Goal: Information Seeking & Learning: Compare options

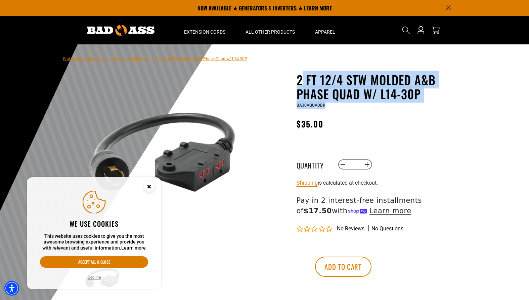
drag, startPoint x: 301, startPoint y: 75, endPoint x: 460, endPoint y: 102, distance: 162.1
click at [459, 103] on div "2 FT 12/4 STW Molded A&B Phase Quad w/ L14-30P 2 FT 12/4 STW Molded A&B Phase Q…" at bounding box center [379, 91] width 165 height 36
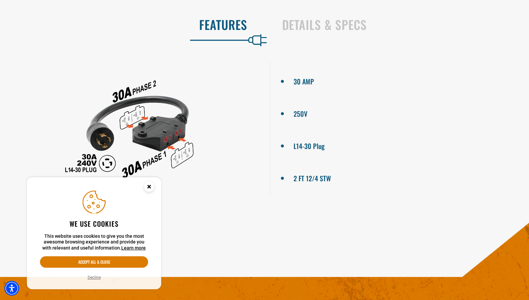
scroll to position [334, 0]
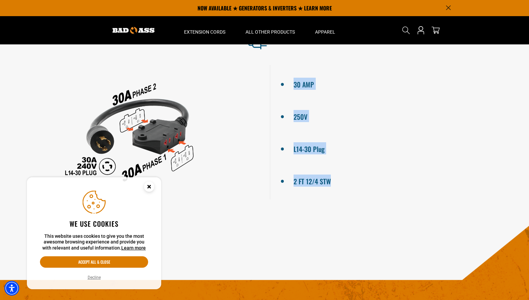
drag, startPoint x: 297, startPoint y: 84, endPoint x: 370, endPoint y: 202, distance: 138.9
click at [368, 203] on div "30 AMP 250V L14-30 Plug 2 FT 12/4 STW" at bounding box center [264, 131] width 529 height 145
click at [370, 202] on div "30 AMP 250V L14-30 Plug 2 FT 12/4 STW" at bounding box center [264, 131] width 529 height 145
drag, startPoint x: 307, startPoint y: 194, endPoint x: 309, endPoint y: 176, distance: 18.6
click at [278, 167] on ul "30 AMP 250V L14-30 Plug 2 FT 12/4 STW" at bounding box center [400, 132] width 260 height 134
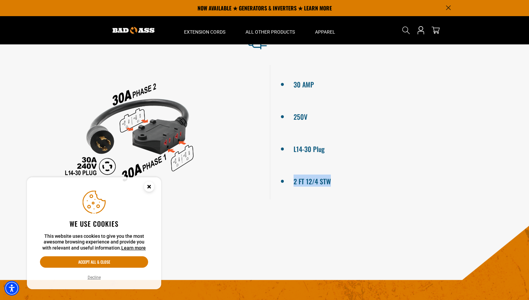
click at [356, 193] on ul "30 AMP 250V L14-30 Plug 2 FT 12/4 STW" at bounding box center [400, 132] width 260 height 134
drag, startPoint x: 317, startPoint y: 203, endPoint x: 280, endPoint y: 167, distance: 52.0
click at [280, 167] on div "30 AMP 250V L14-30 Plug 2 FT 12/4 STW" at bounding box center [264, 131] width 529 height 145
click at [349, 208] on section "Features Details & Specs 30 AMP 250V L14-30 Plug 2 FT 12/4 STW" at bounding box center [264, 109] width 529 height 223
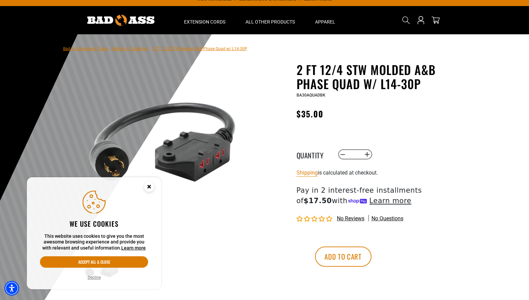
scroll to position [38, 0]
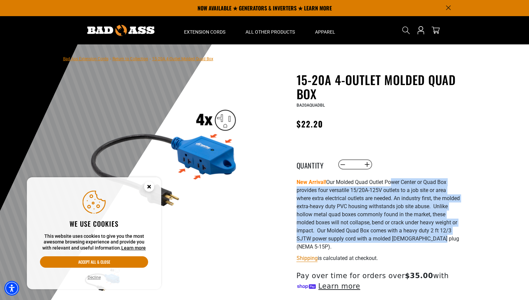
drag, startPoint x: 393, startPoint y: 183, endPoint x: 465, endPoint y: 242, distance: 93.3
click at [464, 242] on div "15-20A 4-Outlet Molded Quad Box 15-20A 4-Outlet Molded Quad Box BA20AQUADBL Reg…" at bounding box center [366, 227] width 202 height 309
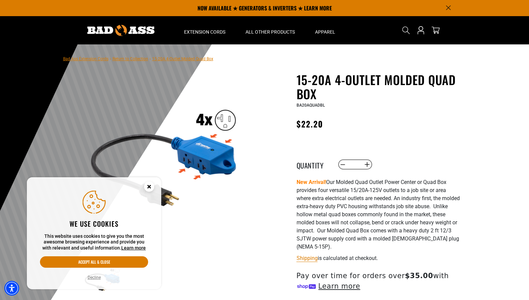
drag, startPoint x: 468, startPoint y: 242, endPoint x: 496, endPoint y: 240, distance: 28.6
click at [468, 242] on div at bounding box center [264, 208] width 529 height 329
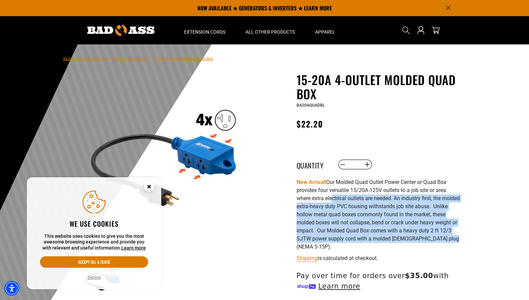
drag, startPoint x: 340, startPoint y: 197, endPoint x: 392, endPoint y: 249, distance: 72.9
click at [392, 249] on p "New Arrival! Our Molded Quad Outlet Power Center or Quad Box provides four vers…" at bounding box center [379, 214] width 165 height 73
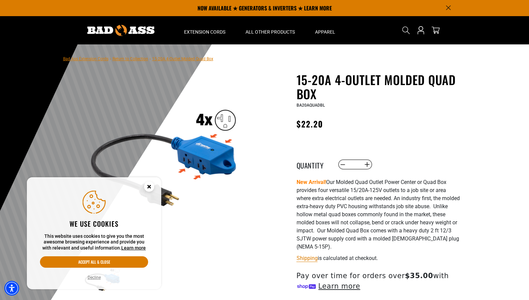
click at [392, 249] on p "New Arrival! Our Molded Quad Outlet Power Center or Quad Box provides four vers…" at bounding box center [379, 214] width 165 height 73
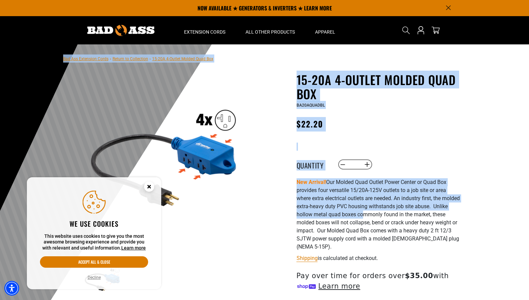
drag, startPoint x: 384, startPoint y: 212, endPoint x: 472, endPoint y: 253, distance: 97.4
click at [470, 255] on section "Bad Ass Extension Cords › Return to Collection › 15-20A 4-Outlet Molded Quad Bo…" at bounding box center [264, 213] width 529 height 338
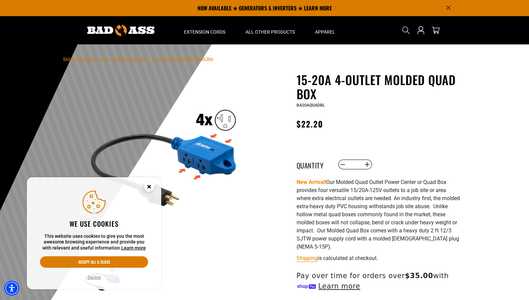
click at [472, 253] on div at bounding box center [264, 208] width 529 height 329
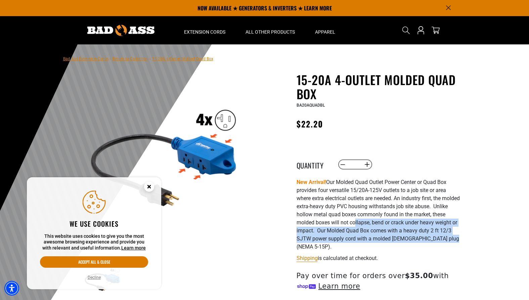
drag, startPoint x: 370, startPoint y: 223, endPoint x: 424, endPoint y: 246, distance: 57.9
click at [424, 246] on p "New Arrival! Our Molded Quad Outlet Power Center or Quad Box provides four vers…" at bounding box center [379, 214] width 165 height 73
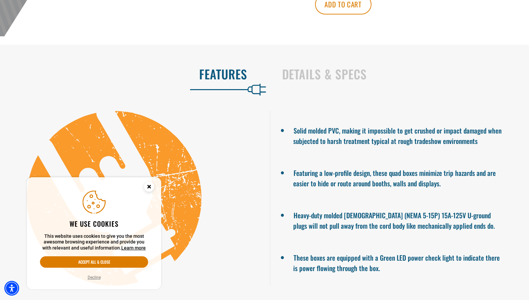
scroll to position [339, 0]
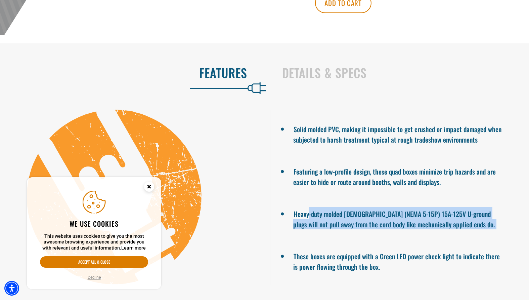
drag, startPoint x: 312, startPoint y: 221, endPoint x: 354, endPoint y: 248, distance: 49.7
click at [354, 248] on ul "Solid molded PVC, making it impossible to get crushed or impact damaged when su…" at bounding box center [400, 196] width 260 height 175
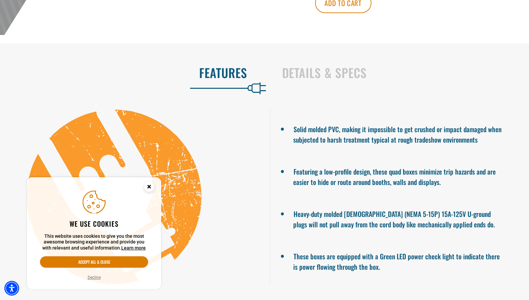
click at [354, 248] on ul "Solid molded PVC, making it impossible to get crushed or impact damaged when su…" at bounding box center [400, 196] width 260 height 175
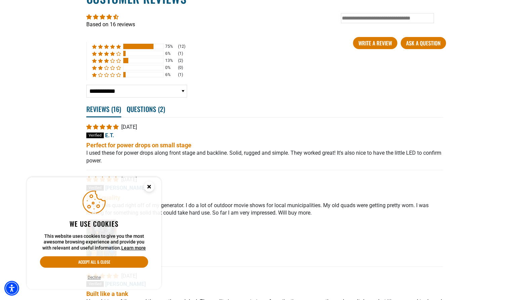
scroll to position [1145, 0]
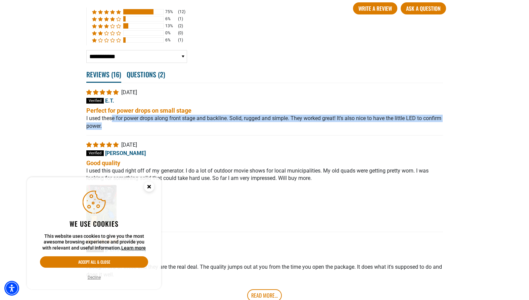
drag, startPoint x: 120, startPoint y: 128, endPoint x: 199, endPoint y: 137, distance: 80.1
click at [199, 137] on div "E [DATE] E.T. Perfect for power drops on small stage I used these for power dro…" at bounding box center [264, 180] width 357 height 195
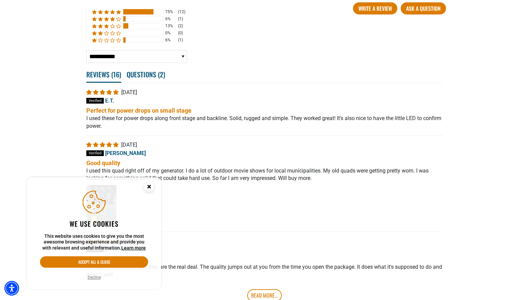
click at [200, 137] on div "E [DATE] E.T. Perfect for power drops on small stage I used these for power dro…" at bounding box center [264, 180] width 357 height 195
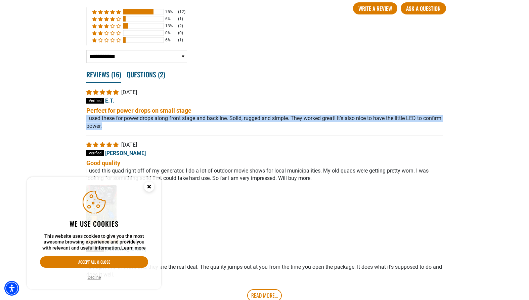
drag, startPoint x: 235, startPoint y: 121, endPoint x: 279, endPoint y: 137, distance: 47.1
click at [279, 137] on div "E [DATE] E.T. Perfect for power drops on small stage I used these for power dro…" at bounding box center [264, 180] width 357 height 195
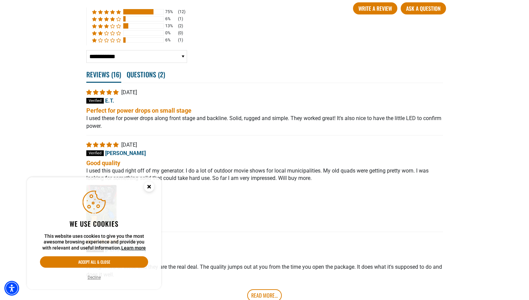
click at [312, 137] on div "E [DATE] E.T. Perfect for power drops on small stage I used these for power dro…" at bounding box center [264, 180] width 357 height 195
drag, startPoint x: 272, startPoint y: 126, endPoint x: 326, endPoint y: 140, distance: 55.6
click at [325, 140] on div "E [DATE] E.T. Perfect for power drops on small stage I used these for power dro…" at bounding box center [264, 180] width 357 height 195
click at [327, 140] on div "E [DATE] E.T. Perfect for power drops on small stage I used these for power dro…" at bounding box center [264, 180] width 357 height 195
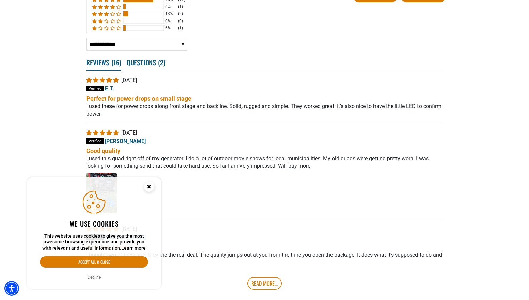
scroll to position [1187, 0]
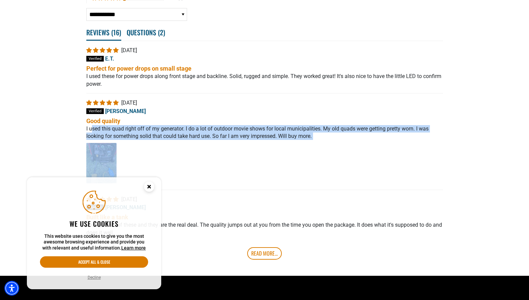
drag, startPoint x: 145, startPoint y: 137, endPoint x: 304, endPoint y: 149, distance: 159.0
click at [296, 149] on div "Good quality I used this quad right off of my generator. I do a lot of outdoor …" at bounding box center [264, 151] width 357 height 68
click at [305, 149] on div at bounding box center [264, 162] width 357 height 44
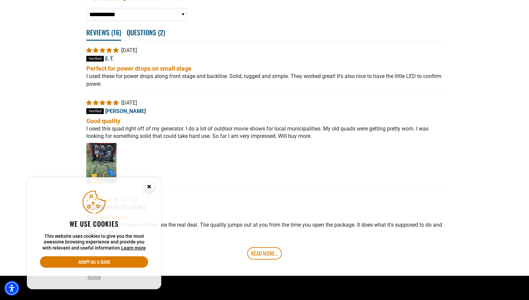
scroll to position [1202, 0]
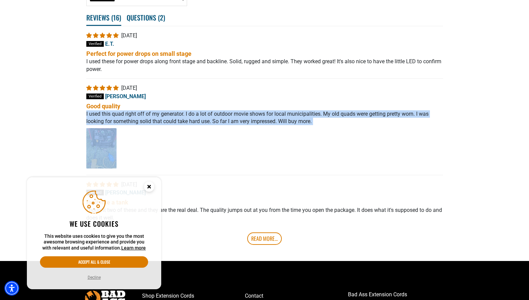
drag, startPoint x: 225, startPoint y: 120, endPoint x: 277, endPoint y: 136, distance: 54.2
click at [275, 136] on div "Good quality I used this quad right off of my generator. I do a lot of outdoor …" at bounding box center [264, 136] width 357 height 68
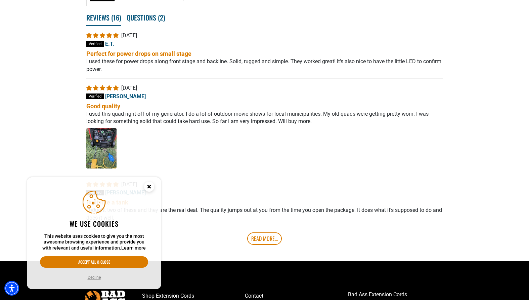
click at [294, 138] on div at bounding box center [264, 147] width 357 height 44
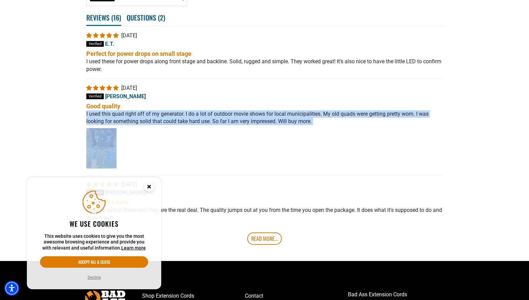
drag, startPoint x: 390, startPoint y: 140, endPoint x: 279, endPoint y: 113, distance: 114.0
click at [279, 113] on div "Good quality I used this quad right off of my generator. I do a lot of outdoor …" at bounding box center [264, 136] width 357 height 68
click at [282, 110] on b "Good quality" at bounding box center [264, 106] width 357 height 8
drag, startPoint x: 278, startPoint y: 110, endPoint x: 340, endPoint y: 140, distance: 69.3
click at [340, 140] on div "Good quality I used this quad right off of my generator. I do a lot of outdoor …" at bounding box center [264, 136] width 357 height 68
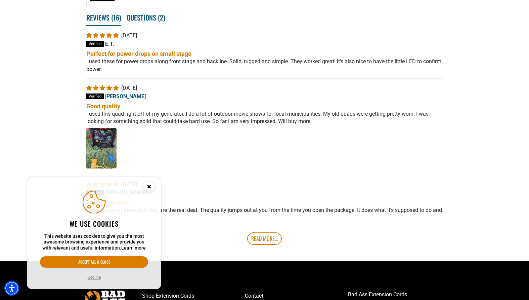
click at [366, 143] on div at bounding box center [264, 147] width 357 height 44
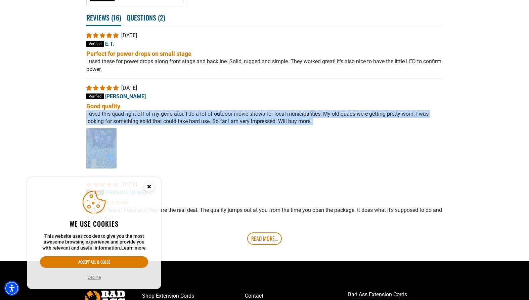
drag, startPoint x: 355, startPoint y: 113, endPoint x: 377, endPoint y: 136, distance: 32.1
click at [377, 136] on div "Good quality I used this quad right off of my generator. I do a lot of outdoor …" at bounding box center [264, 136] width 357 height 68
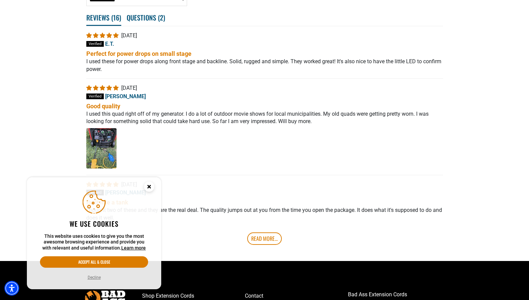
click at [380, 137] on div at bounding box center [264, 147] width 357 height 44
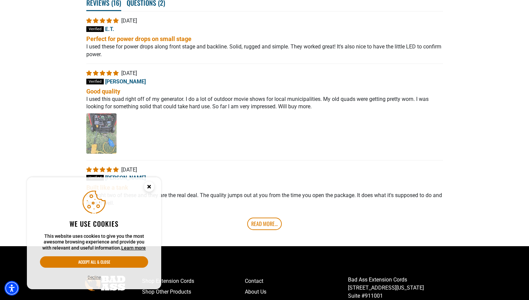
click at [99, 137] on img "Link to user picture 1 - open in a new tab" at bounding box center [101, 133] width 30 height 40
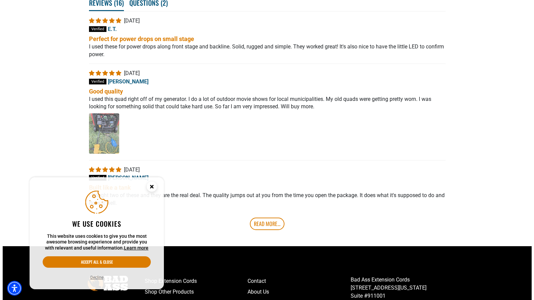
scroll to position [0, 0]
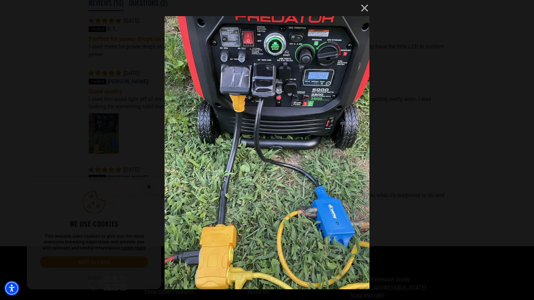
click at [462, 61] on div "× Loading..." at bounding box center [267, 150] width 534 height 300
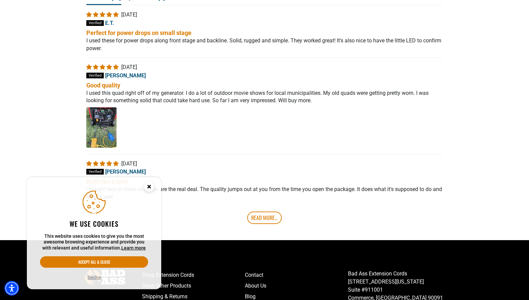
scroll to position [1278, 0]
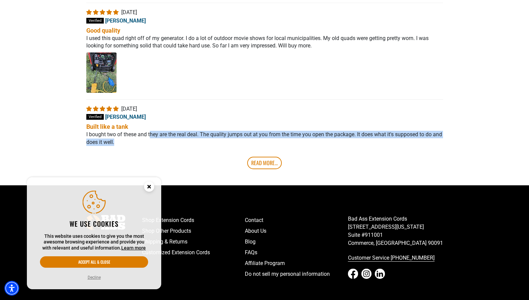
drag, startPoint x: 155, startPoint y: 142, endPoint x: 176, endPoint y: 151, distance: 23.1
click at [176, 146] on p "I bought two of these and they are the real deal. The quality jumps out at you …" at bounding box center [264, 138] width 357 height 15
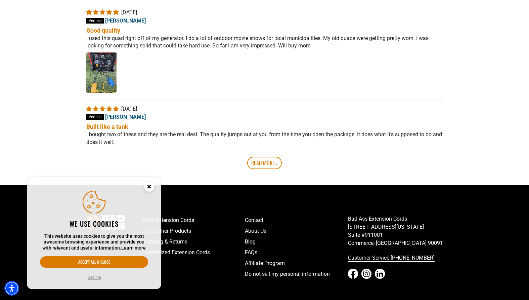
drag, startPoint x: 177, startPoint y: 151, endPoint x: 285, endPoint y: 147, distance: 107.9
click at [177, 146] on p "I bought two of these and they are the real deal. The quality jumps out at you …" at bounding box center [264, 138] width 357 height 15
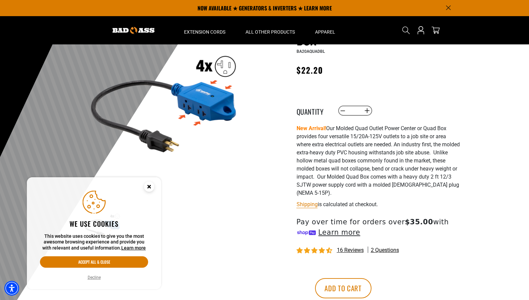
scroll to position [0, 0]
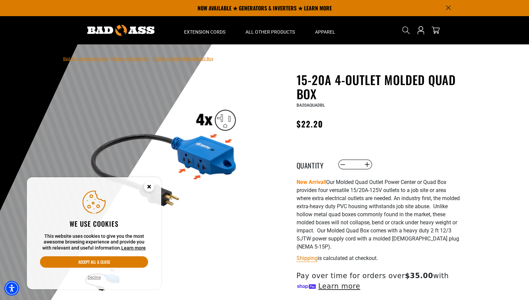
click at [128, 29] on img at bounding box center [120, 30] width 67 height 11
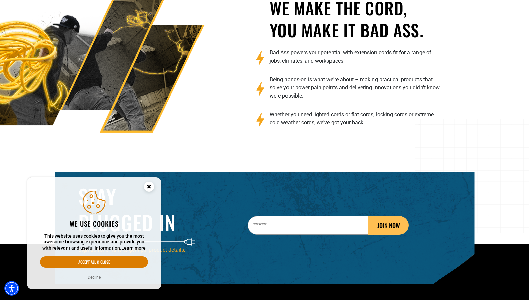
scroll to position [1057, 0]
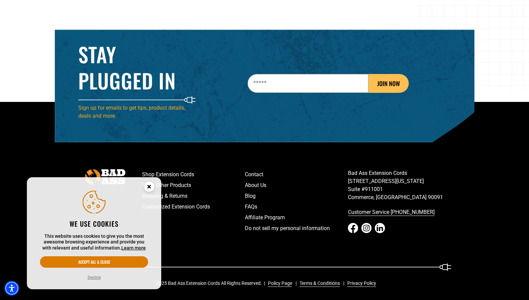
click at [148, 185] on icon "Close this option" at bounding box center [149, 186] width 2 height 2
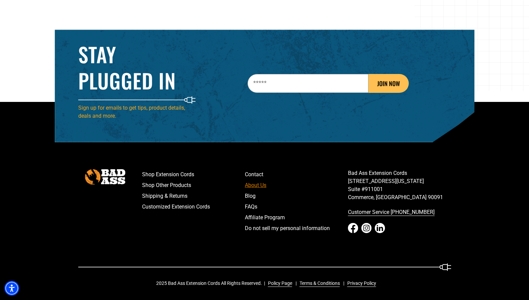
click at [259, 186] on link "About Us" at bounding box center [296, 185] width 103 height 11
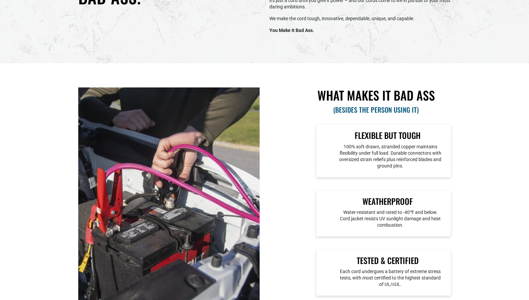
scroll to position [332, 0]
